Goal: Obtain resource: Download file/media

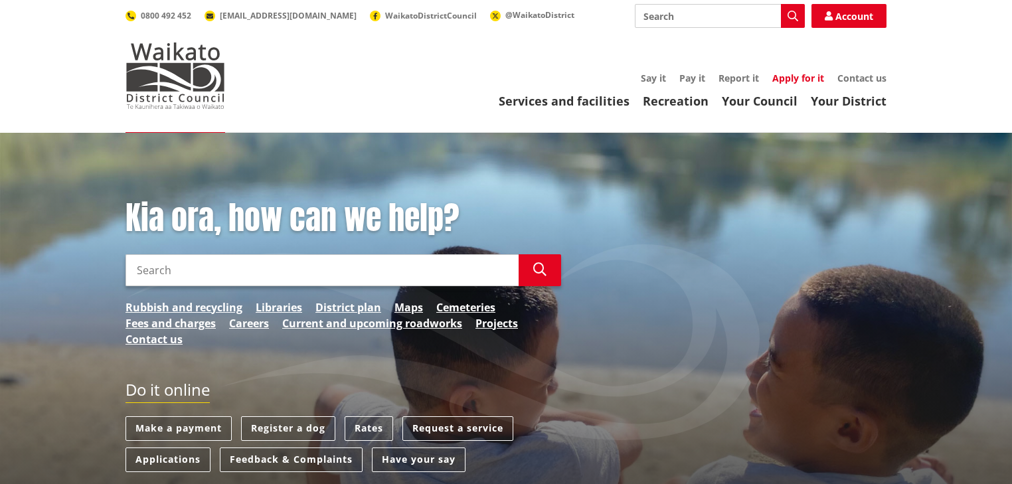
click at [789, 74] on link "Apply for it" at bounding box center [799, 78] width 52 height 13
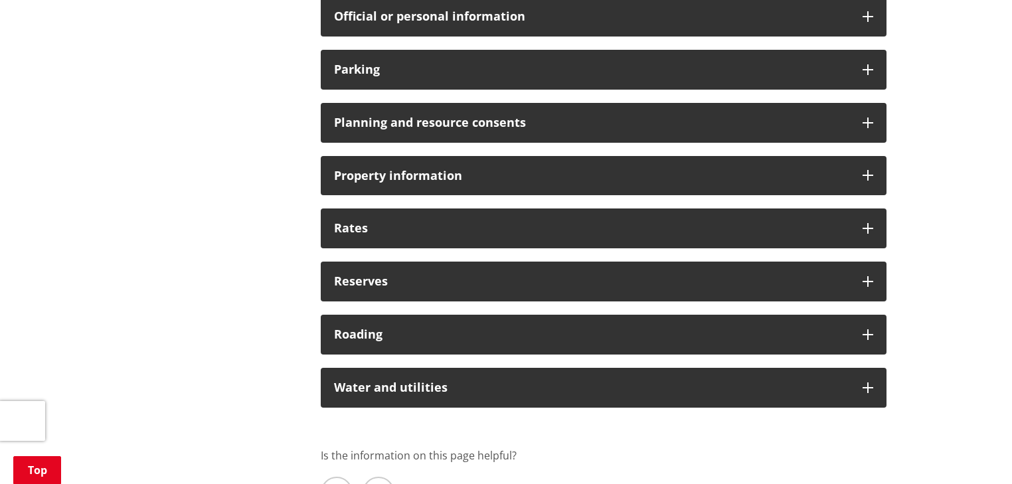
scroll to position [1063, 0]
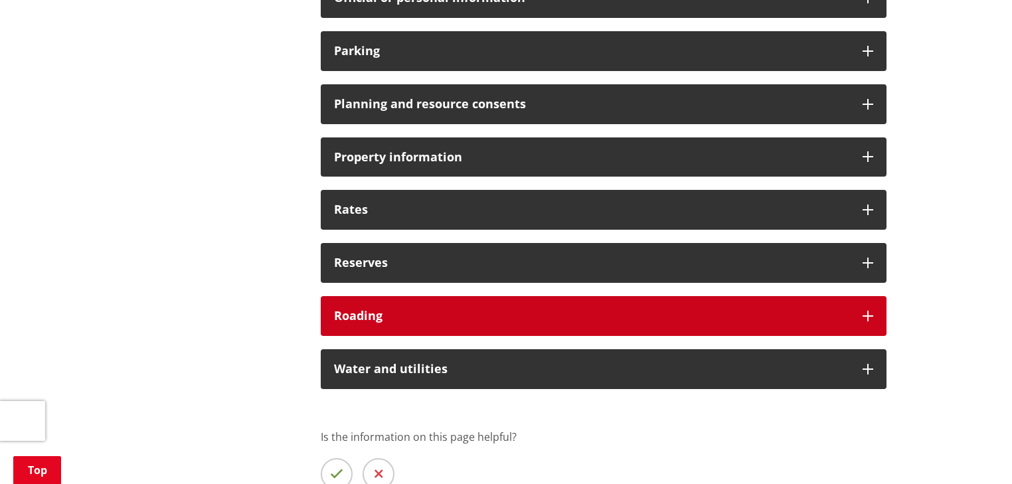
click at [390, 319] on h3 "Roading" at bounding box center [591, 316] width 515 height 13
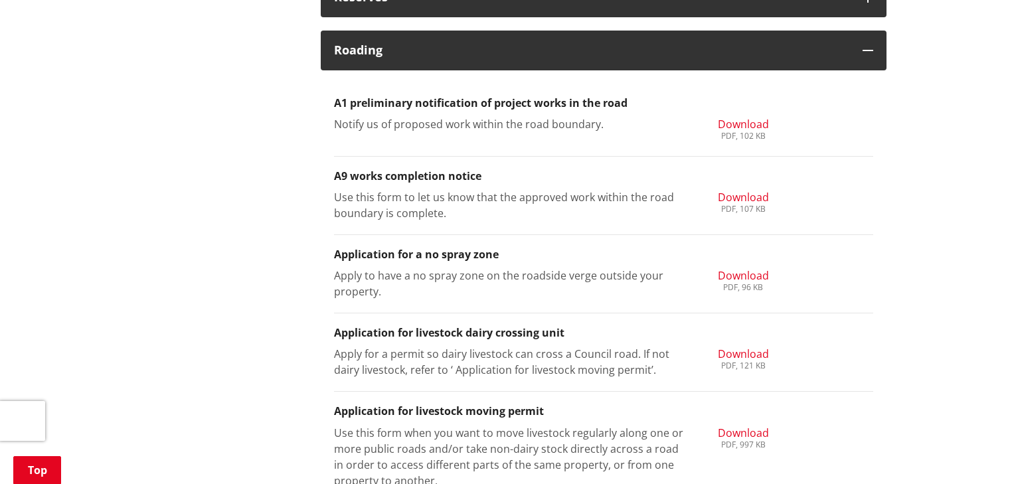
scroll to position [1382, 0]
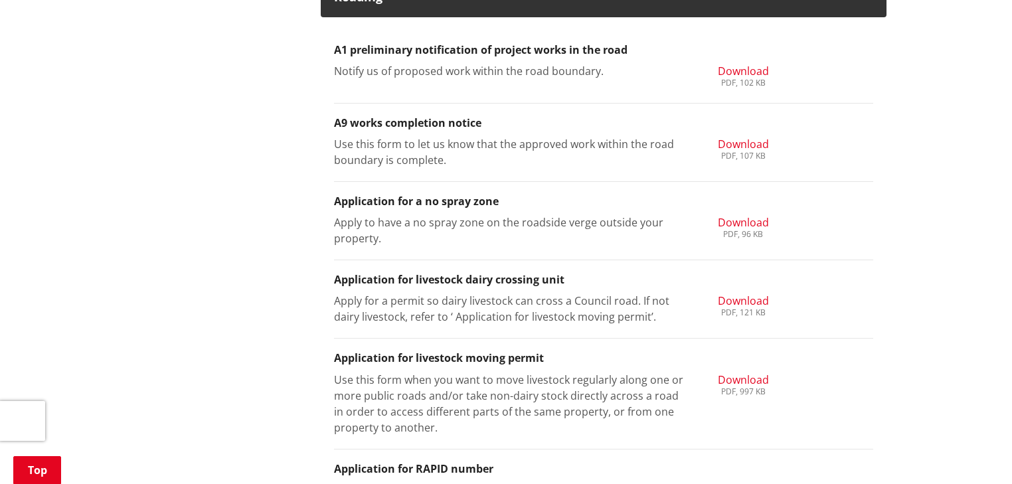
click at [738, 300] on span "Download" at bounding box center [743, 301] width 51 height 15
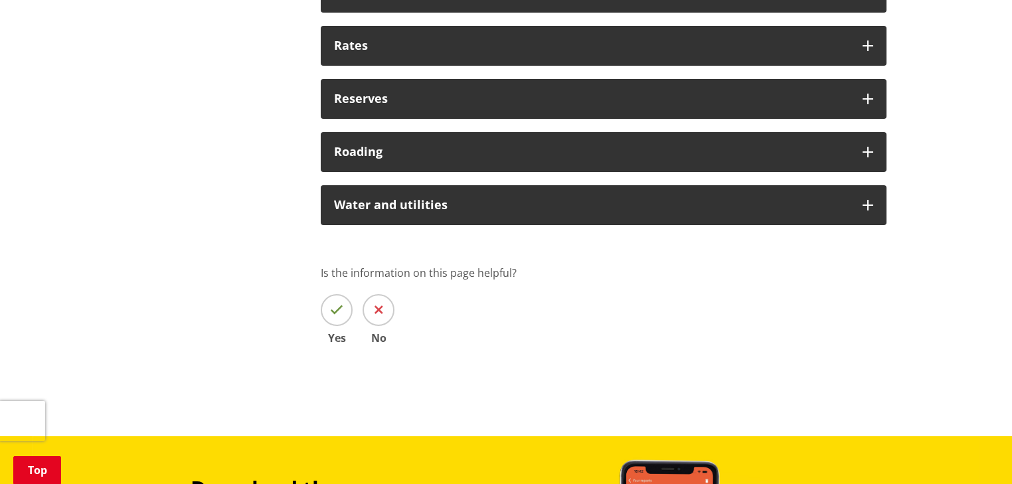
scroll to position [1224, 0]
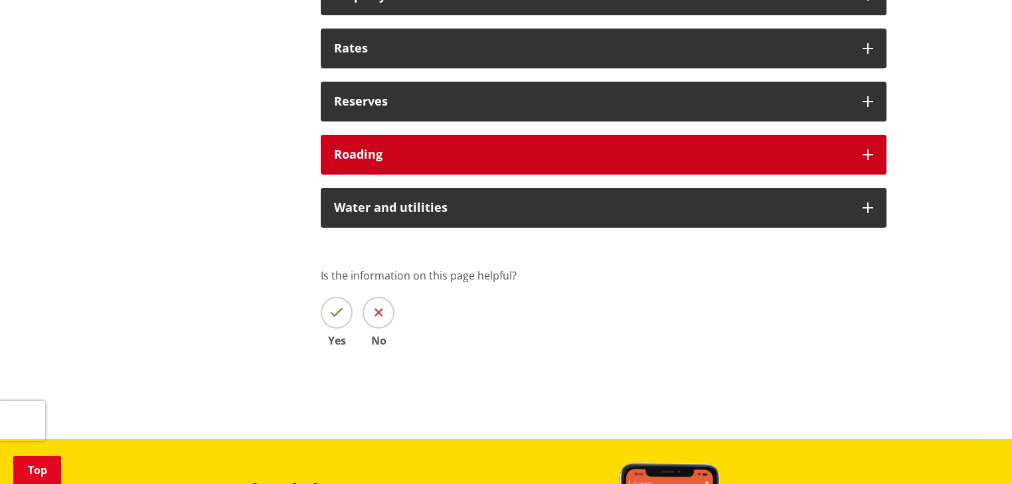
click at [365, 144] on div "Roading" at bounding box center [604, 155] width 566 height 40
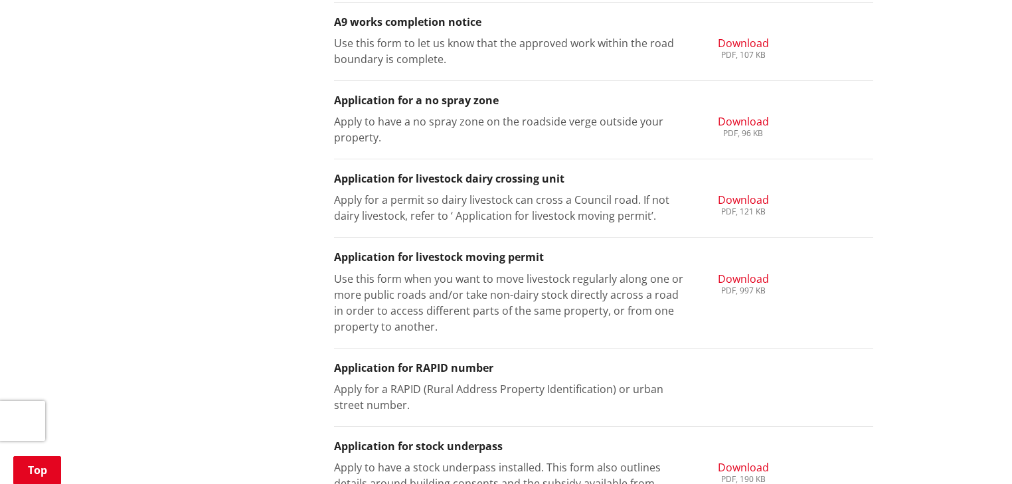
scroll to position [1490, 0]
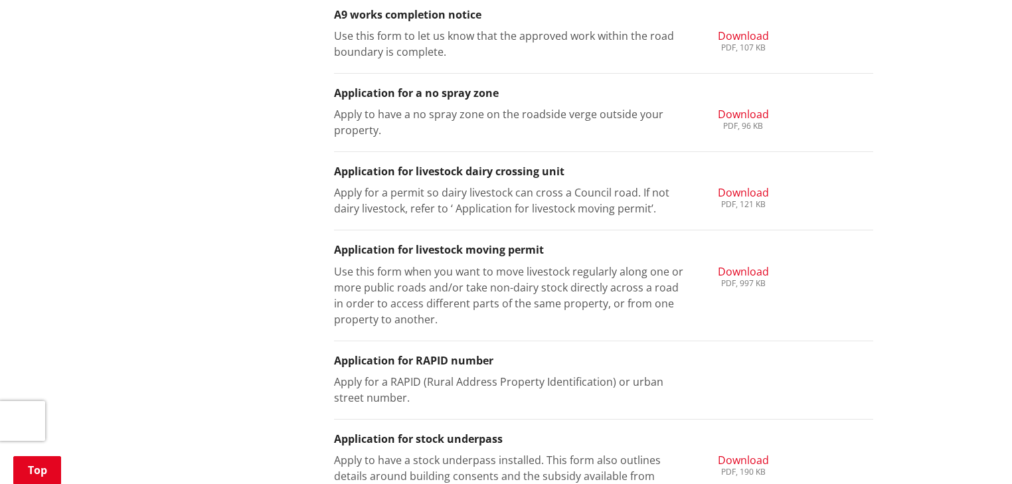
click at [752, 270] on span "Download" at bounding box center [743, 271] width 51 height 15
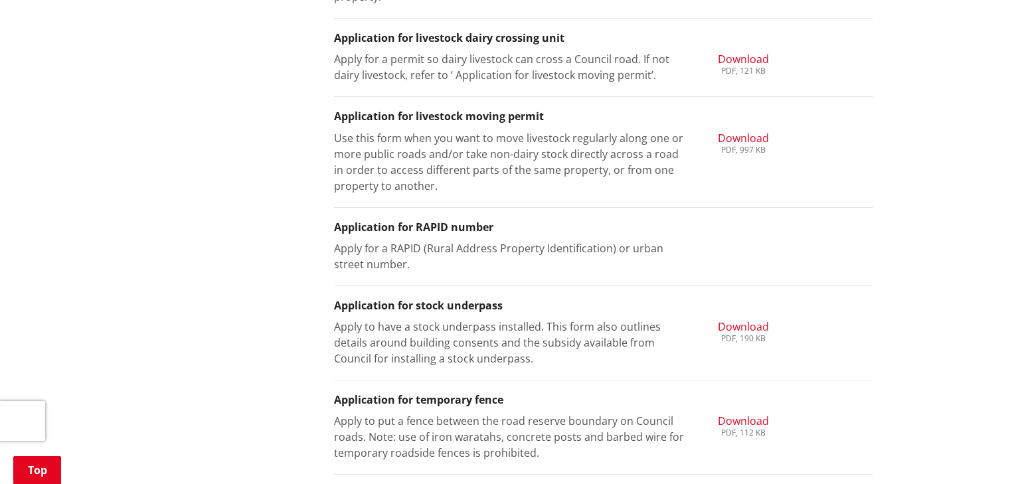
scroll to position [1649, 0]
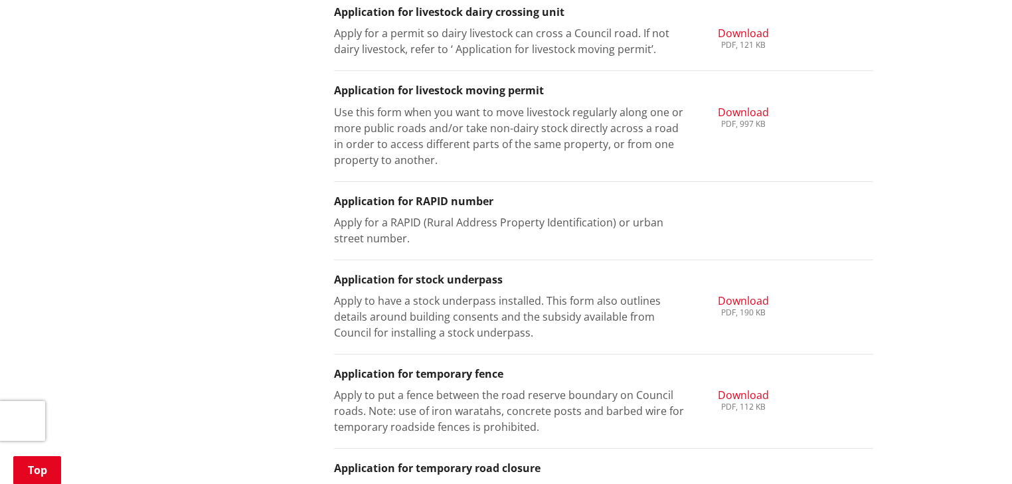
click at [745, 393] on span "Download" at bounding box center [743, 395] width 51 height 15
